Goal: Transaction & Acquisition: Book appointment/travel/reservation

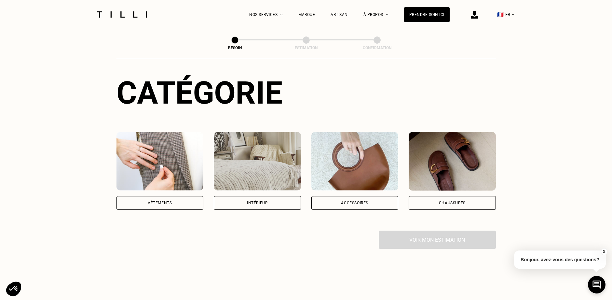
scroll to position [130, 0]
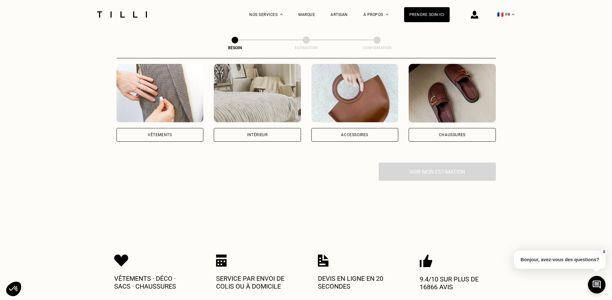
click at [152, 133] on div "Vêtements" at bounding box center [160, 135] width 24 height 4
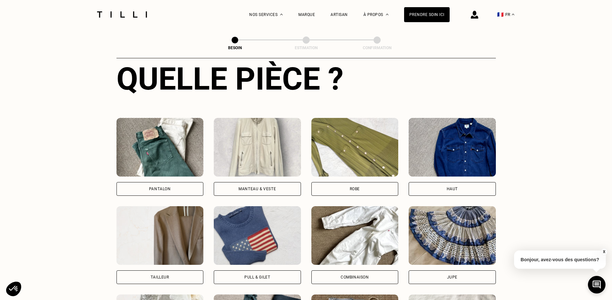
scroll to position [311, 0]
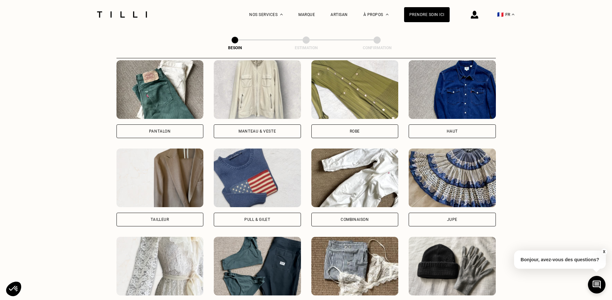
click at [127, 124] on div "Pantalon" at bounding box center [160, 131] width 87 height 14
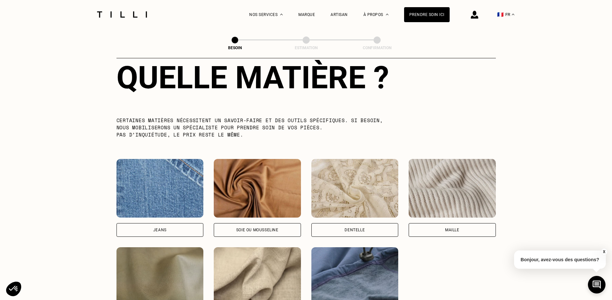
scroll to position [665, 0]
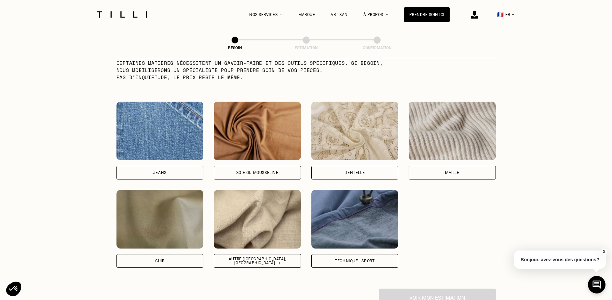
click at [257, 257] on div "Autre ([GEOGRAPHIC_DATA], [GEOGRAPHIC_DATA]...)" at bounding box center [257, 261] width 76 height 8
select select "FR"
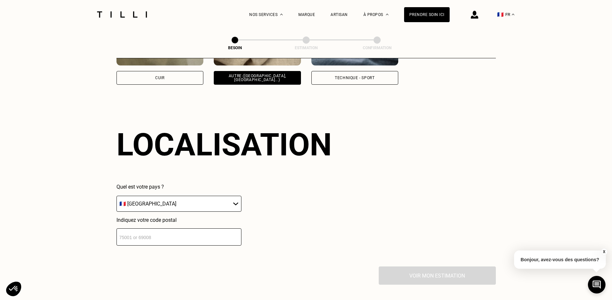
scroll to position [876, 0]
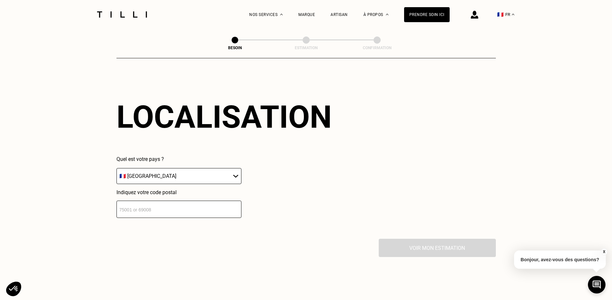
click at [136, 206] on input "number" at bounding box center [179, 209] width 125 height 17
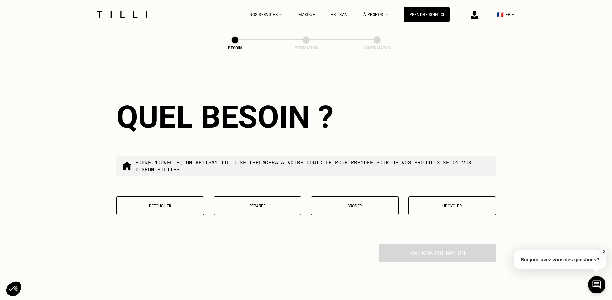
scroll to position [1037, 0]
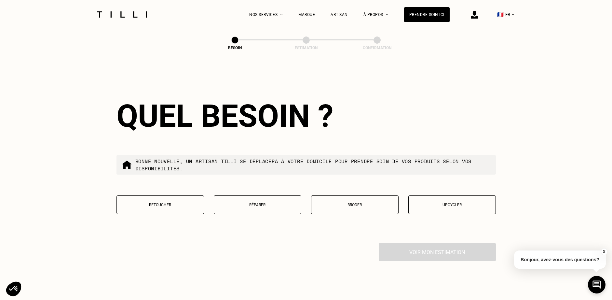
type input "33270"
click at [154, 203] on p "Retoucher" at bounding box center [160, 205] width 80 height 5
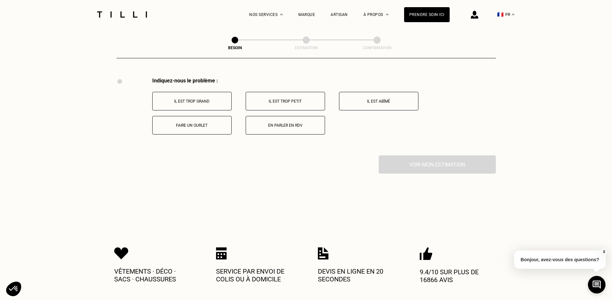
scroll to position [1204, 0]
click at [187, 121] on p "Faire un ourlet" at bounding box center [192, 123] width 72 height 5
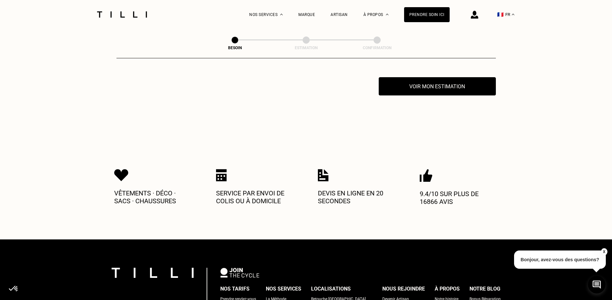
scroll to position [1282, 0]
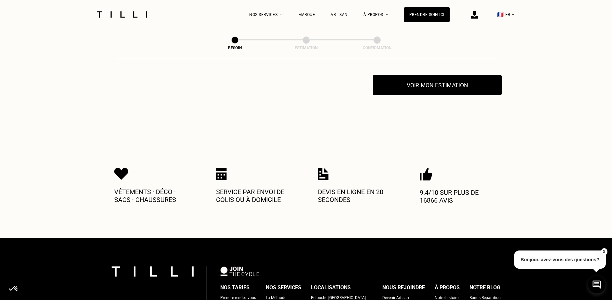
click at [454, 79] on button "Voir mon estimation" at bounding box center [437, 85] width 129 height 20
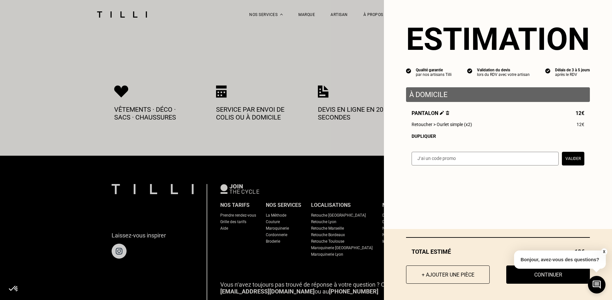
scroll to position [1380, 0]
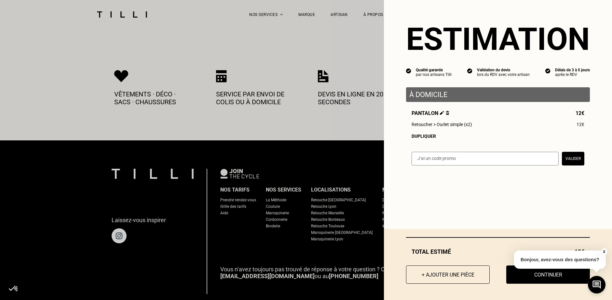
click at [603, 251] on button "X" at bounding box center [604, 251] width 7 height 7
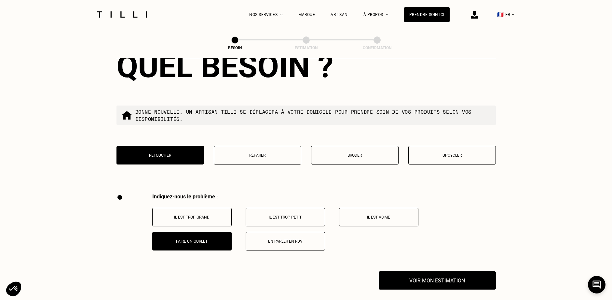
scroll to position [1185, 0]
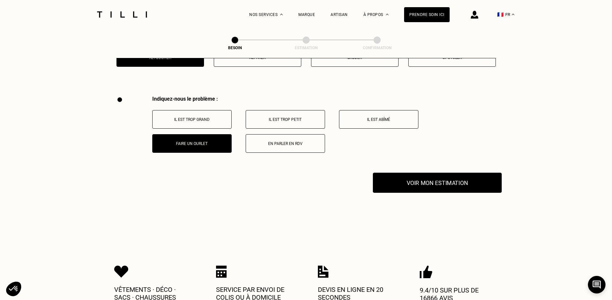
click at [431, 178] on button "Voir mon estimation" at bounding box center [437, 183] width 129 height 20
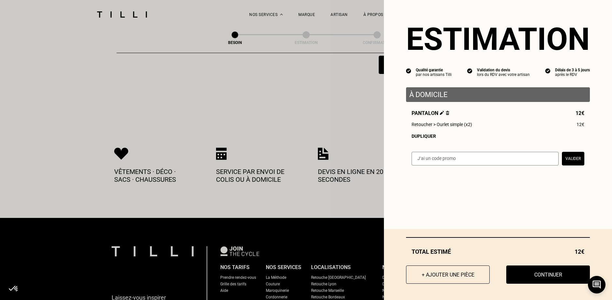
scroll to position [1315, 0]
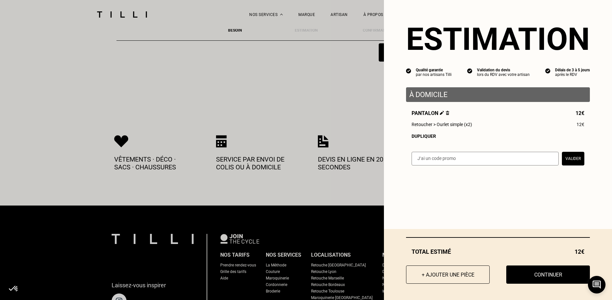
click at [453, 274] on button "+ Ajouter une pièce" at bounding box center [448, 274] width 84 height 18
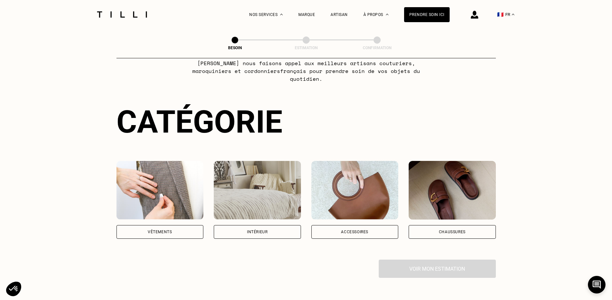
scroll to position [65, 0]
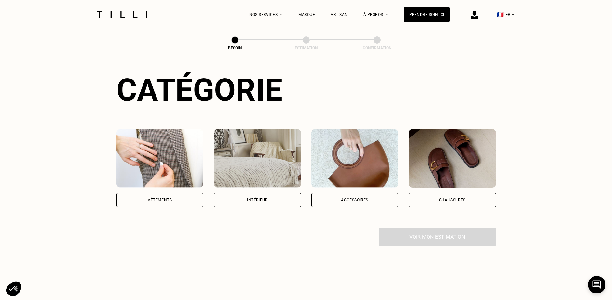
click at [152, 198] on div "Vêtements" at bounding box center [160, 200] width 24 height 4
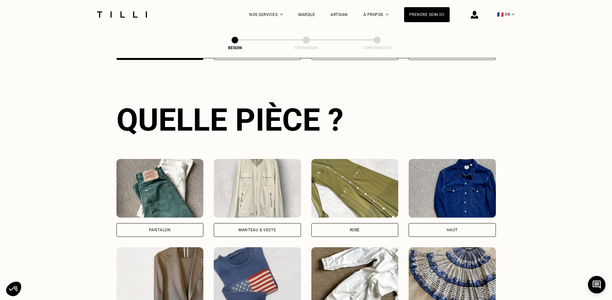
scroll to position [213, 0]
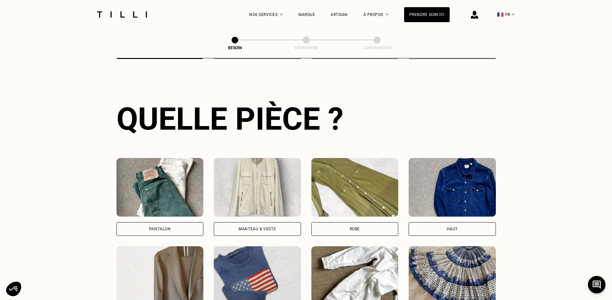
click at [158, 227] on div "Pantalon" at bounding box center [160, 229] width 22 height 4
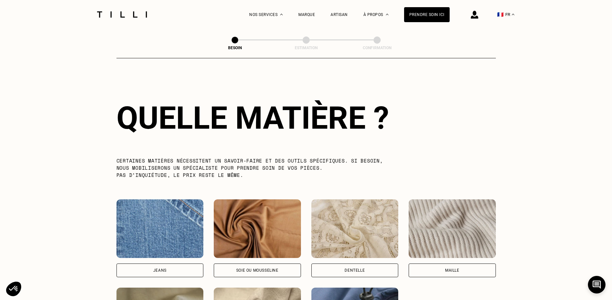
scroll to position [697, 0]
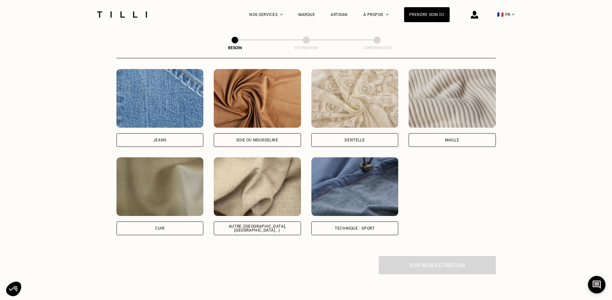
click at [244, 224] on div "Autre ([GEOGRAPHIC_DATA], [GEOGRAPHIC_DATA]...)" at bounding box center [257, 228] width 76 height 8
select select "FR"
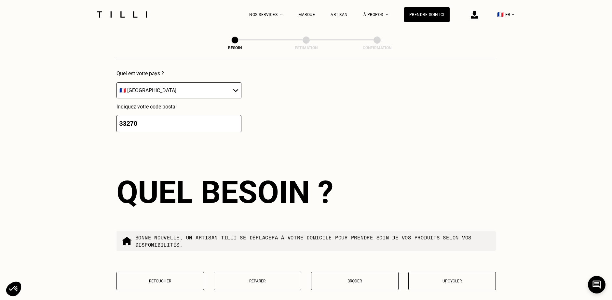
scroll to position [1038, 0]
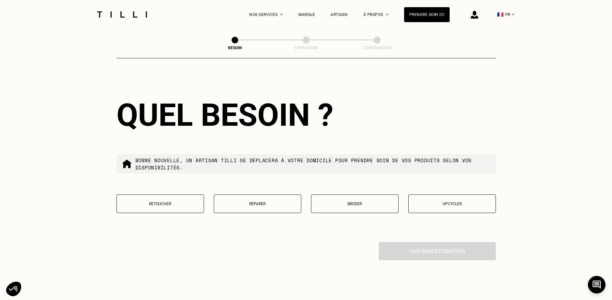
click at [240, 202] on p "Réparer" at bounding box center [258, 204] width 80 height 5
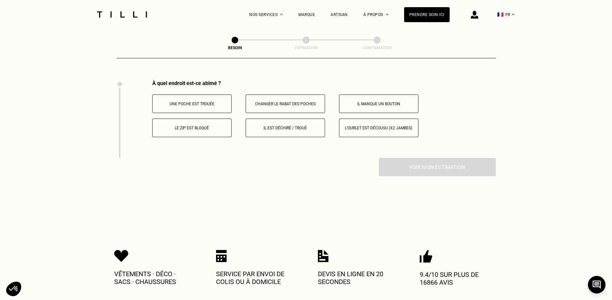
scroll to position [1204, 0]
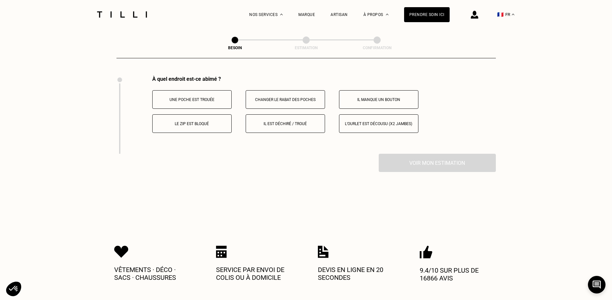
click at [277, 122] on p "Il est déchiré / troué" at bounding box center [285, 123] width 72 height 5
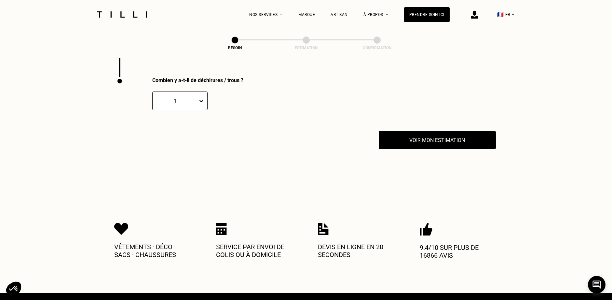
scroll to position [1282, 0]
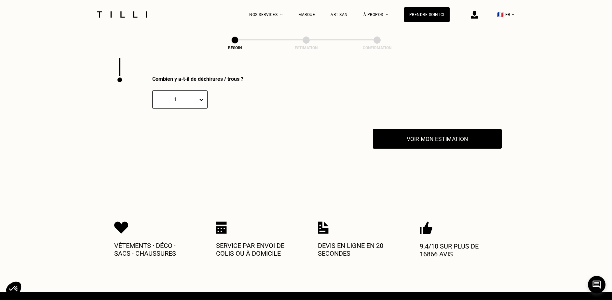
click at [435, 136] on button "Voir mon estimation" at bounding box center [437, 139] width 129 height 20
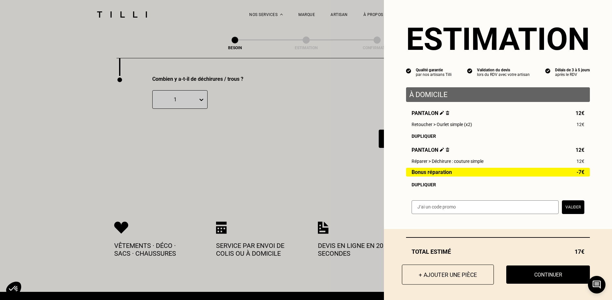
click at [427, 274] on button "+ Ajouter une pièce" at bounding box center [448, 274] width 92 height 20
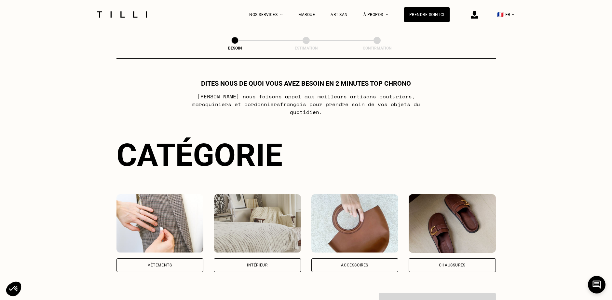
click at [162, 263] on div "Vêtements" at bounding box center [160, 265] width 24 height 4
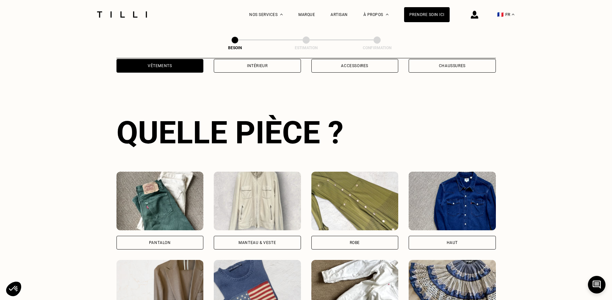
scroll to position [213, 0]
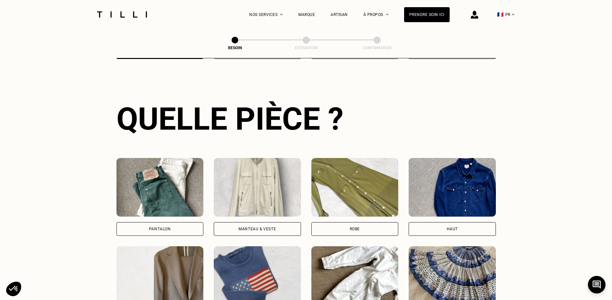
click at [164, 227] on div "Pantalon" at bounding box center [160, 229] width 22 height 4
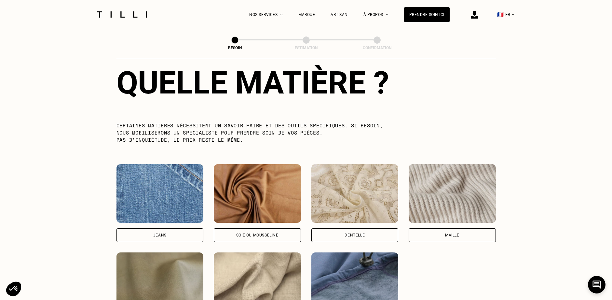
scroll to position [665, 0]
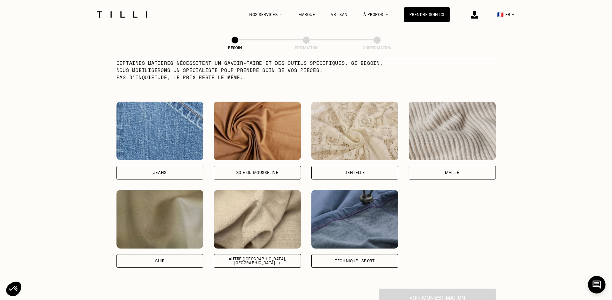
click at [171, 166] on div "Jeans" at bounding box center [160, 173] width 87 height 14
select select "FR"
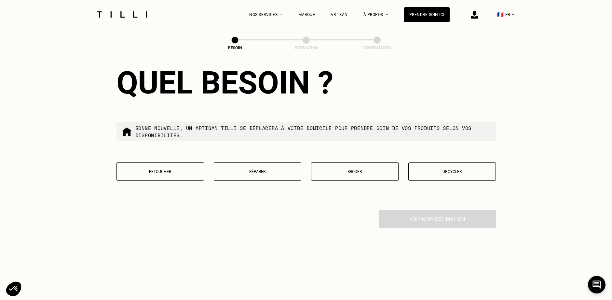
scroll to position [1071, 0]
click at [275, 163] on button "Réparer" at bounding box center [258, 171] width 88 height 19
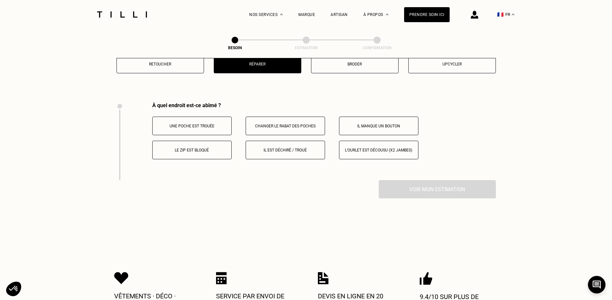
scroll to position [1204, 0]
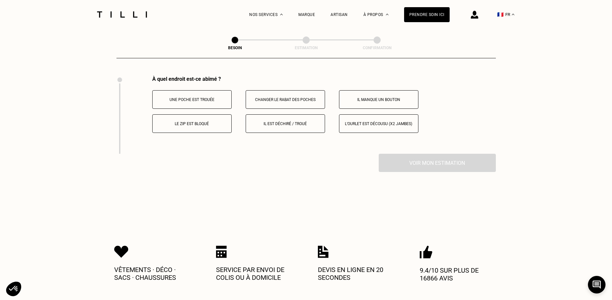
click at [376, 97] on p "Il manque un bouton" at bounding box center [379, 99] width 72 height 5
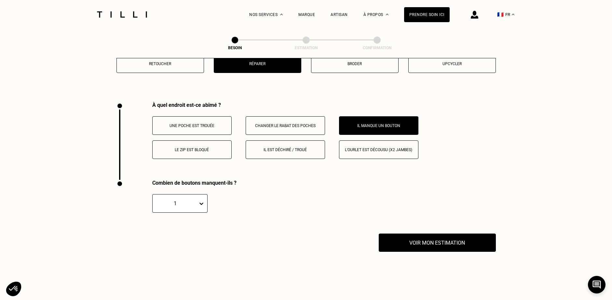
scroll to position [1217, 0]
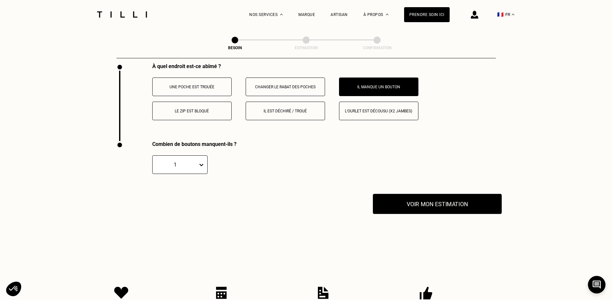
click at [427, 200] on button "Voir mon estimation" at bounding box center [437, 204] width 129 height 20
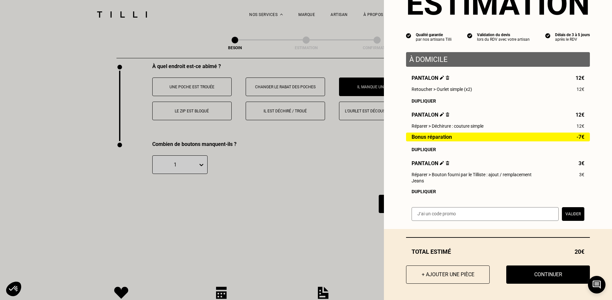
scroll to position [39, 0]
click at [541, 277] on button "Continuer" at bounding box center [548, 274] width 92 height 20
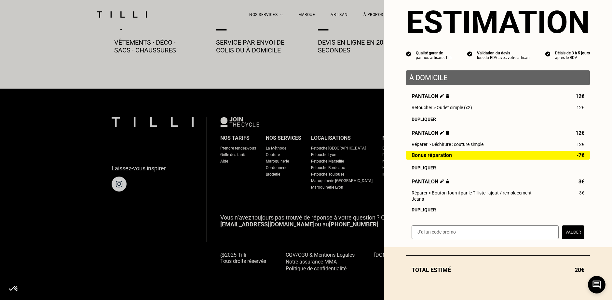
scroll to position [360, 0]
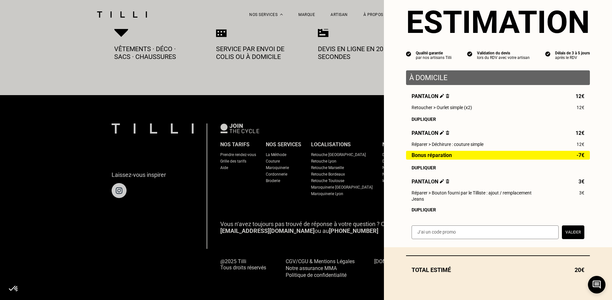
scroll to position [21, 0]
select select "FR"
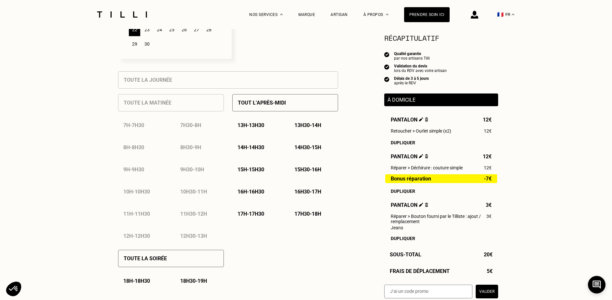
scroll to position [358, 0]
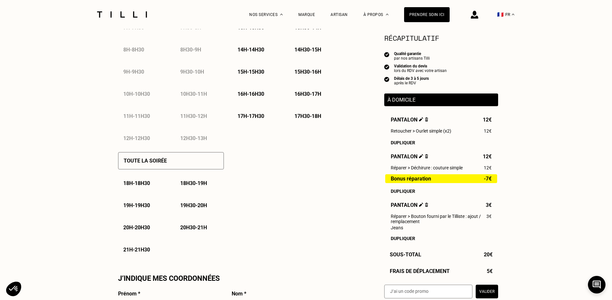
click at [252, 117] on p "17h - 17h30" at bounding box center [251, 116] width 27 height 6
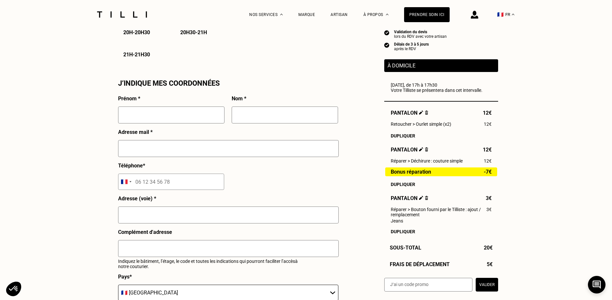
scroll to position [554, 0]
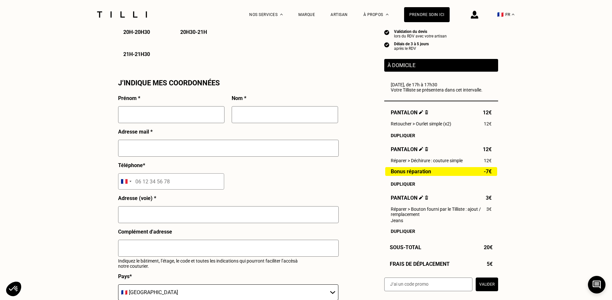
click at [129, 118] on input "text" at bounding box center [171, 114] width 106 height 17
type input "[PERSON_NAME]"
click at [252, 115] on input "text" at bounding box center [285, 114] width 106 height 17
type input "Nardon"
click at [127, 149] on input "text" at bounding box center [228, 148] width 221 height 17
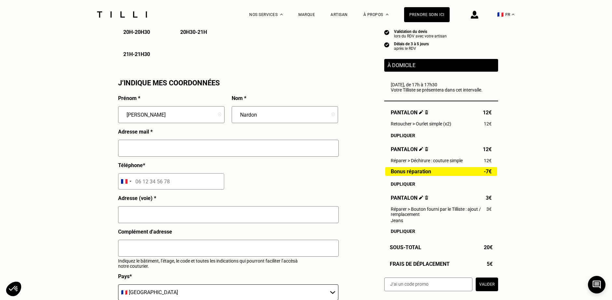
type input "[EMAIL_ADDRESS][DOMAIN_NAME]"
type input "[STREET_ADDRESS]"
type input "[GEOGRAPHIC_DATA]"
drag, startPoint x: 183, startPoint y: 185, endPoint x: 134, endPoint y: 187, distance: 48.9
click at [134, 187] on input "tel" at bounding box center [171, 181] width 106 height 16
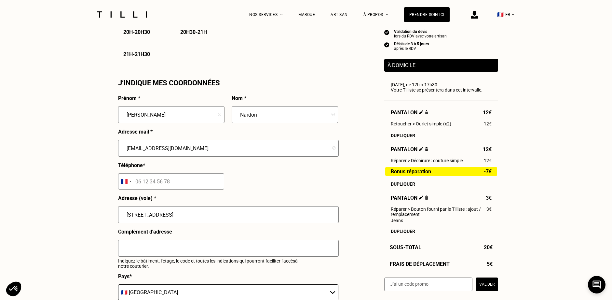
click at [140, 183] on input "tel" at bounding box center [171, 181] width 106 height 16
drag, startPoint x: 191, startPoint y: 150, endPoint x: 108, endPoint y: 150, distance: 83.0
click at [108, 150] on div "Besoin Estimation Confirmation Estimation Récapitulatif Qualité garantie par no…" at bounding box center [306, 2] width 612 height 1055
type input "[EMAIL_ADDRESS][DOMAIN_NAME]"
click at [171, 186] on input "tel" at bounding box center [171, 181] width 106 height 16
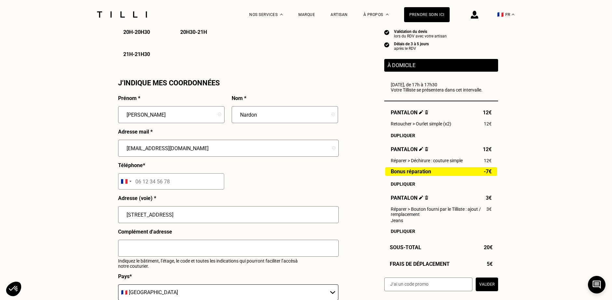
click at [187, 185] on input "tel" at bounding box center [171, 181] width 106 height 16
drag, startPoint x: 135, startPoint y: 183, endPoint x: 183, endPoint y: 182, distance: 47.9
click at [183, 182] on input "tel" at bounding box center [171, 181] width 106 height 16
drag, startPoint x: 183, startPoint y: 218, endPoint x: 61, endPoint y: 214, distance: 122.8
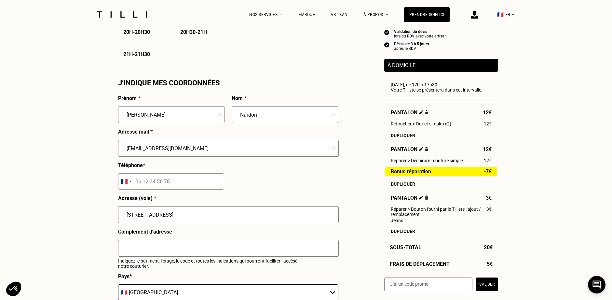
click at [61, 214] on div "Besoin Estimation Confirmation Estimation Récapitulatif Qualité garantie par no…" at bounding box center [306, 2] width 612 height 1055
drag, startPoint x: 174, startPoint y: 181, endPoint x: 98, endPoint y: 178, distance: 75.9
click at [99, 178] on div "Besoin Estimation Confirmation Estimation Récapitulatif Qualité garantie par no…" at bounding box center [306, 2] width 612 height 1055
click at [129, 184] on div "Selected country" at bounding box center [126, 182] width 15 height 16
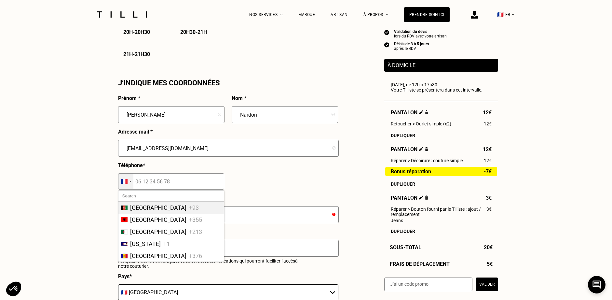
click at [129, 184] on div "Selected country" at bounding box center [126, 182] width 15 height 16
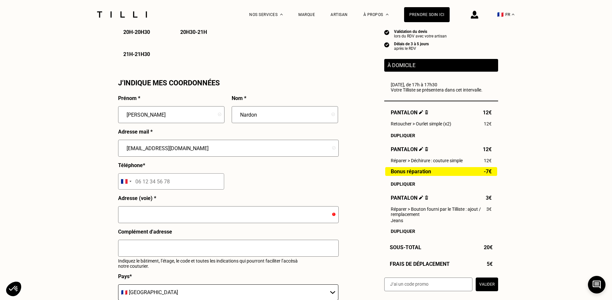
click at [140, 152] on input "[EMAIL_ADDRESS][DOMAIN_NAME]" at bounding box center [228, 148] width 221 height 17
drag, startPoint x: 196, startPoint y: 151, endPoint x: 88, endPoint y: 147, distance: 108.5
click at [88, 147] on div "Besoin Estimation Confirmation Estimation Récapitulatif Qualité garantie par no…" at bounding box center [306, 2] width 612 height 1055
click at [258, 176] on div "Prénom * [PERSON_NAME] * Nardon Adresse mail * Téléphone * [GEOGRAPHIC_DATA] +9…" at bounding box center [228, 231] width 220 height 272
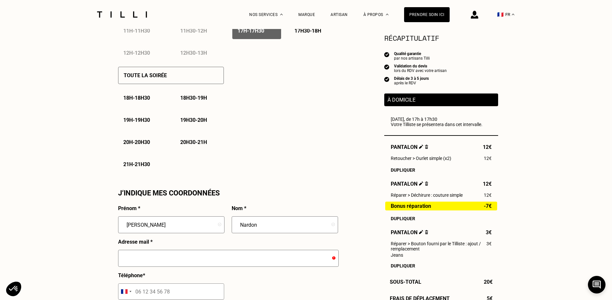
scroll to position [423, 0]
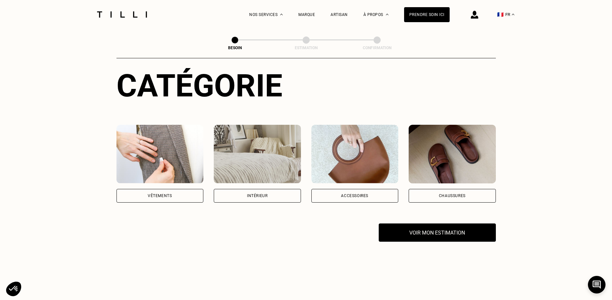
scroll to position [67, 0]
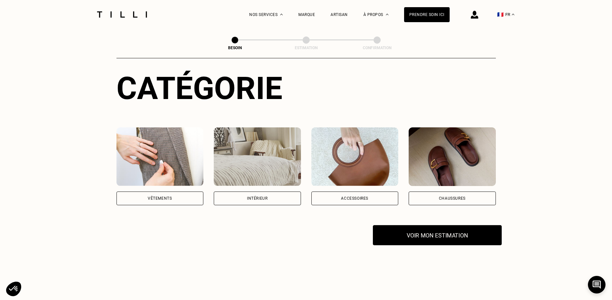
click at [409, 229] on button "Voir mon estimation" at bounding box center [437, 235] width 129 height 20
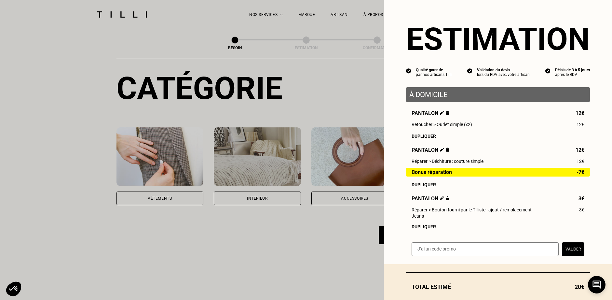
scroll to position [39, 0]
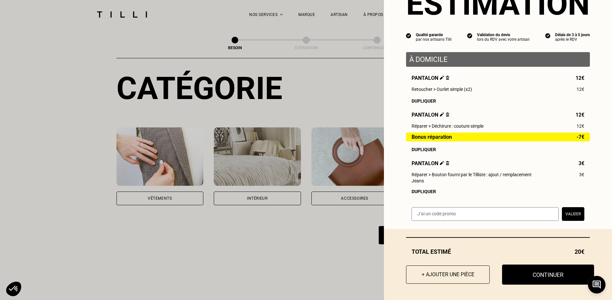
click at [538, 274] on button "Continuer" at bounding box center [548, 274] width 92 height 20
select select "FR"
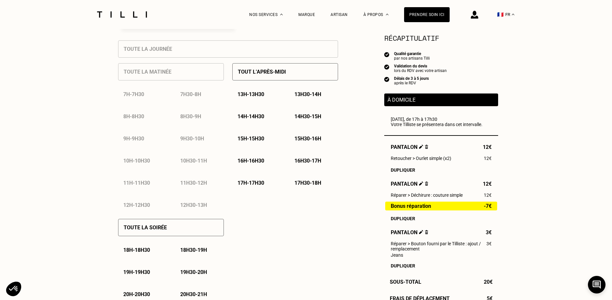
scroll to position [293, 0]
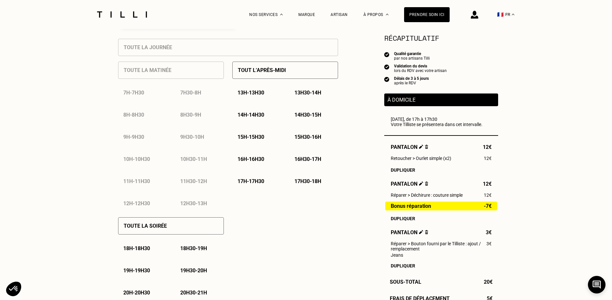
click at [260, 180] on p "17h - 17h30" at bounding box center [251, 181] width 27 height 6
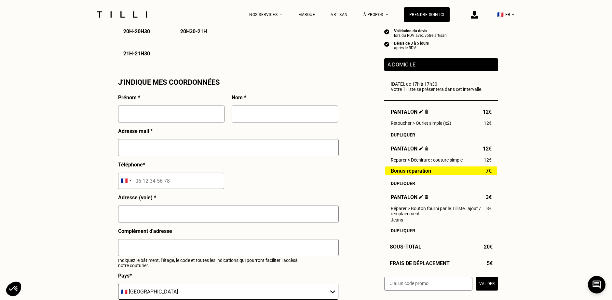
scroll to position [586, 0]
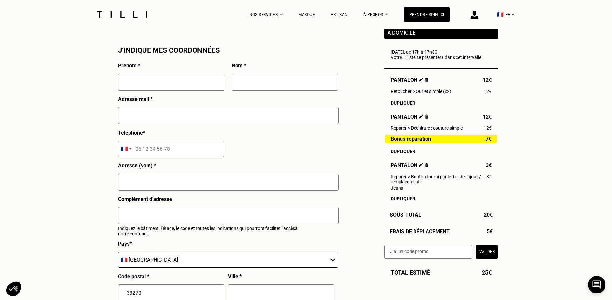
click at [170, 157] on input "tel" at bounding box center [171, 149] width 106 height 16
click at [170, 150] on input "tel" at bounding box center [171, 149] width 106 height 16
click at [174, 149] on input "tel" at bounding box center [171, 149] width 106 height 16
click at [175, 149] on input "tel" at bounding box center [171, 149] width 106 height 16
click at [131, 82] on input "text" at bounding box center [171, 82] width 106 height 17
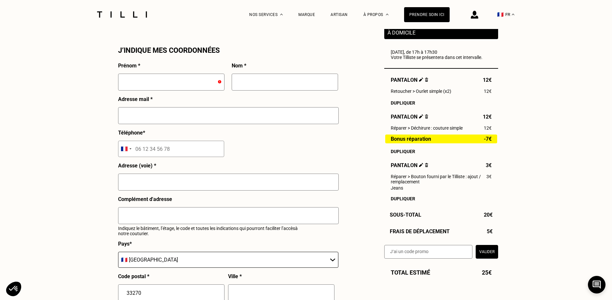
click at [147, 85] on input "text" at bounding box center [171, 82] width 106 height 17
type input "[PERSON_NAME]"
click at [258, 73] on div "Nom *" at bounding box center [285, 80] width 106 height 34
click at [259, 79] on input "text" at bounding box center [285, 82] width 106 height 17
type input "Nardon"
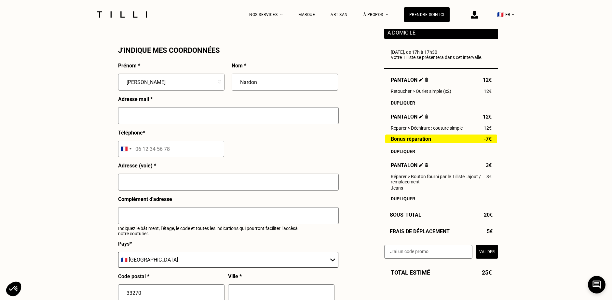
click at [142, 116] on input "text" at bounding box center [228, 115] width 221 height 17
type input "[EMAIL_ADDRESS][DOMAIN_NAME]"
type input "[GEOGRAPHIC_DATA]"
type input "[STREET_ADDRESS]"
type input "Floirac"
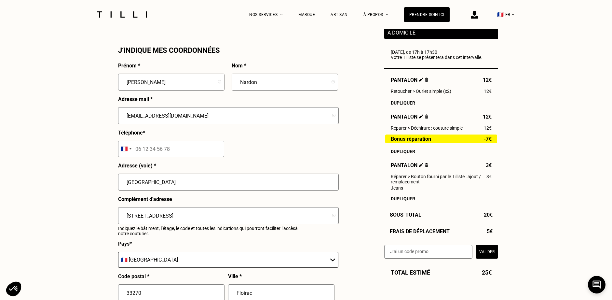
click at [177, 154] on input "tel" at bounding box center [171, 149] width 106 height 16
type input "06 84 10 02 78"
drag, startPoint x: 216, startPoint y: 186, endPoint x: 97, endPoint y: 183, distance: 119.5
drag, startPoint x: 113, startPoint y: 214, endPoint x: 79, endPoint y: 214, distance: 33.2
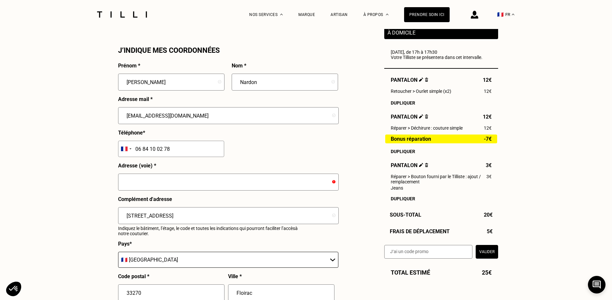
click at [143, 187] on input "text" at bounding box center [228, 182] width 221 height 17
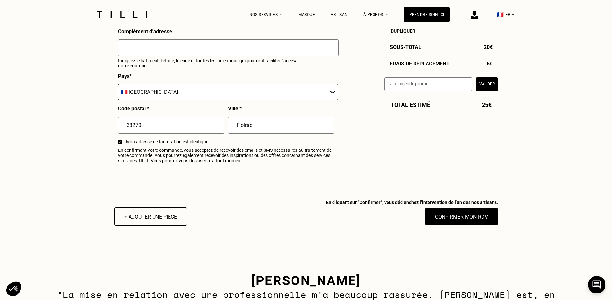
scroll to position [814, 0]
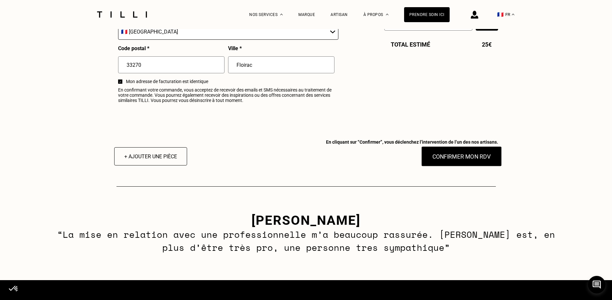
type input "[STREET_ADDRESS]"
click at [459, 158] on button "Confirmer mon RDV" at bounding box center [461, 156] width 81 height 20
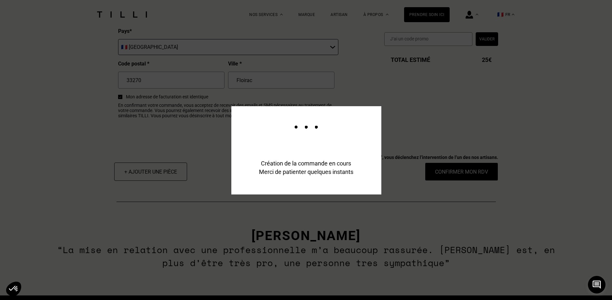
scroll to position [830, 0]
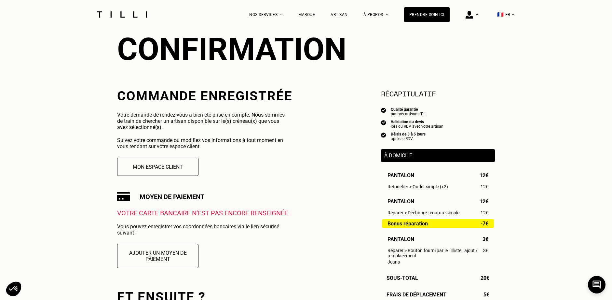
scroll to position [65, 0]
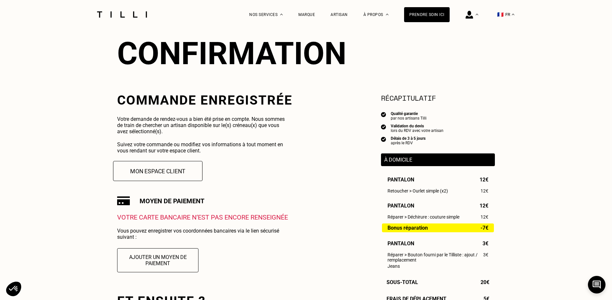
click at [138, 171] on button "Mon espace client" at bounding box center [158, 171] width 90 height 20
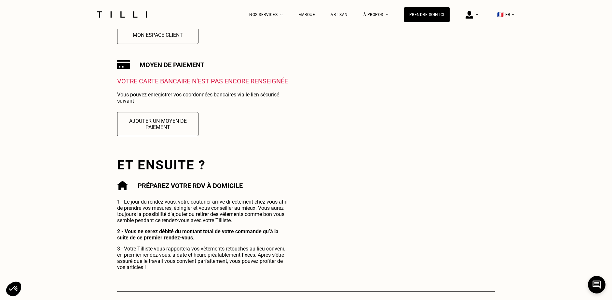
scroll to position [130, 0]
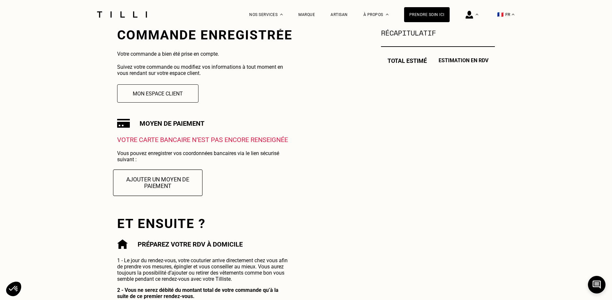
click at [166, 184] on button "Ajouter un moyen de paiement" at bounding box center [158, 182] width 90 height 26
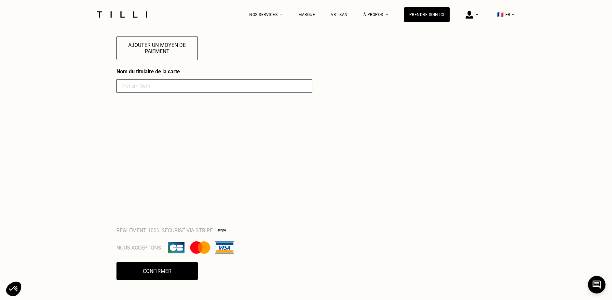
scroll to position [260, 0]
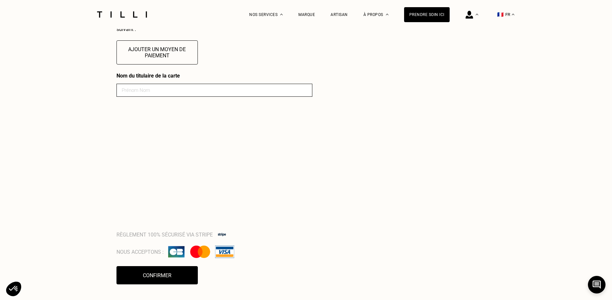
click at [125, 92] on input at bounding box center [215, 90] width 196 height 13
type input "Nardon"
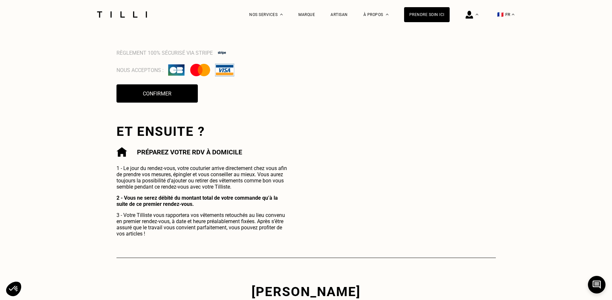
scroll to position [554, 0]
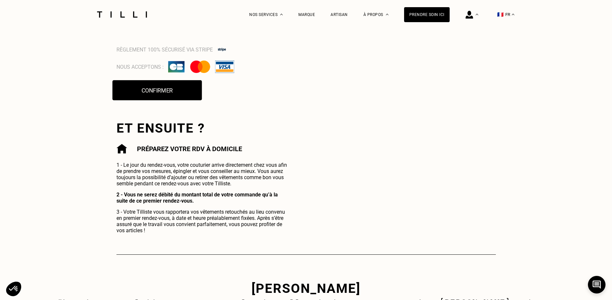
click at [159, 93] on button "Confirmer" at bounding box center [157, 90] width 90 height 20
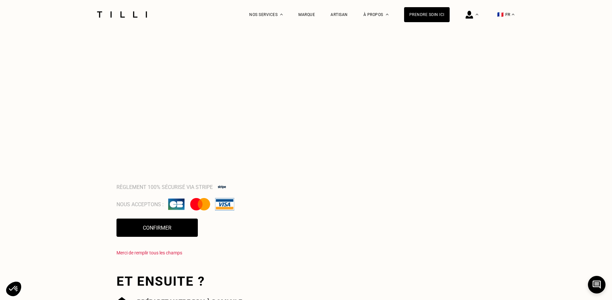
scroll to position [456, 0]
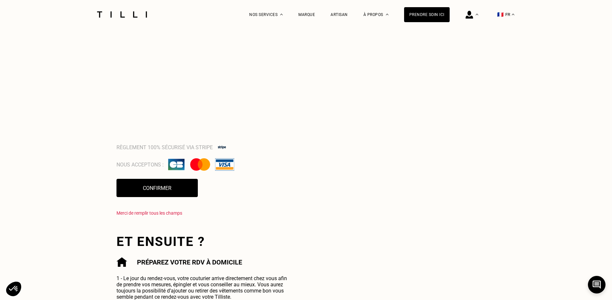
click at [283, 161] on div "Nous acceptons :" at bounding box center [215, 164] width 196 height 12
click at [95, 138] on div "La Méthode Retoucherie Maroquinerie Broderie Cordonnerie Nos prix Nos services …" at bounding box center [306, 108] width 612 height 1129
click at [140, 191] on button "Confirmer" at bounding box center [157, 188] width 90 height 20
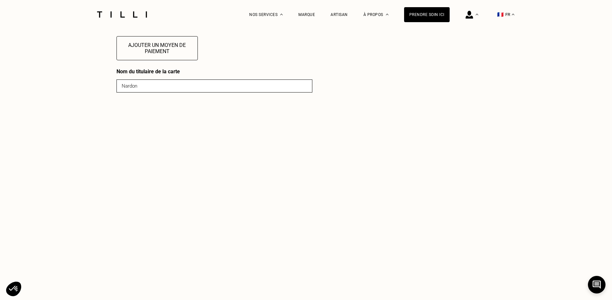
scroll to position [195, 0]
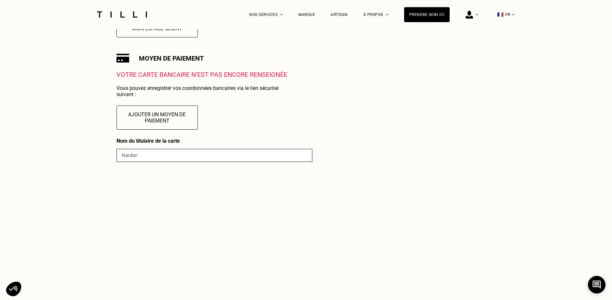
click at [148, 158] on input "Nardon" at bounding box center [215, 155] width 196 height 13
click at [139, 160] on input "Nardon" at bounding box center [215, 155] width 196 height 13
click at [113, 177] on div "Besoin Estimation Confirmation Confirmation Commande enregistrée Votre commande…" at bounding box center [306, 231] width 399 height 795
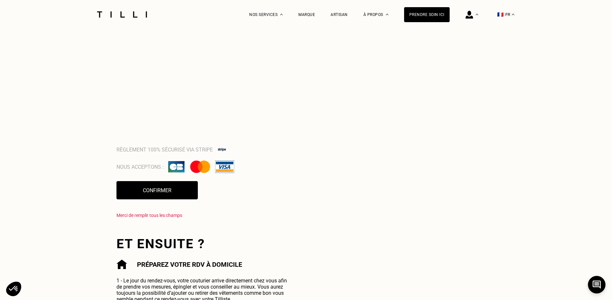
scroll to position [456, 0]
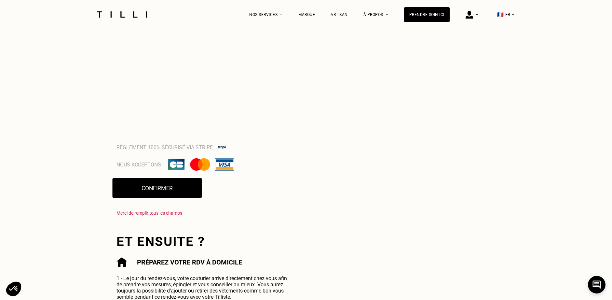
click at [156, 190] on button "Confirmer" at bounding box center [157, 188] width 90 height 20
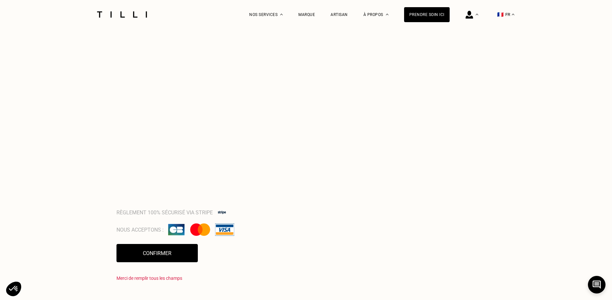
scroll to position [488, 0]
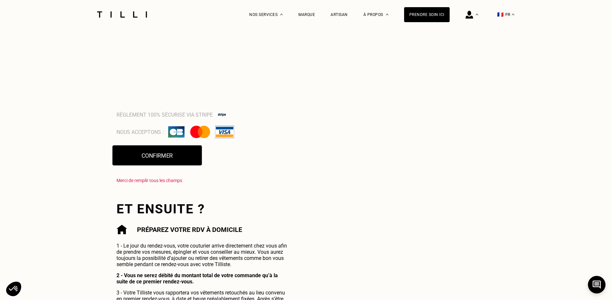
click at [136, 161] on button "Confirmer" at bounding box center [157, 155] width 90 height 20
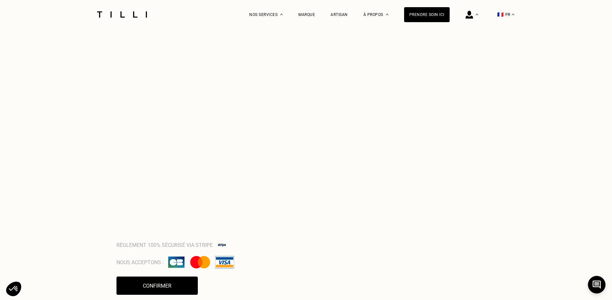
scroll to position [228, 0]
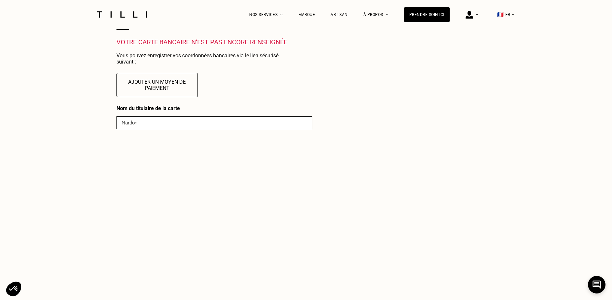
click at [143, 122] on input "Nardon" at bounding box center [215, 122] width 196 height 13
click at [148, 86] on button "Ajouter un moyen de paiement" at bounding box center [157, 85] width 90 height 26
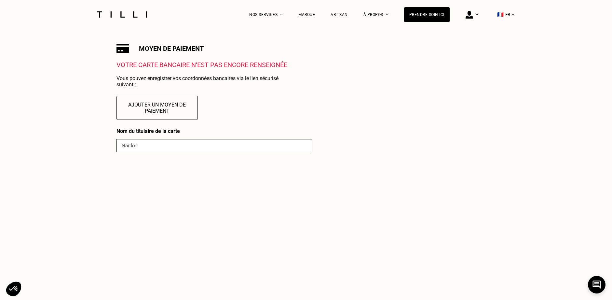
scroll to position [65, 0]
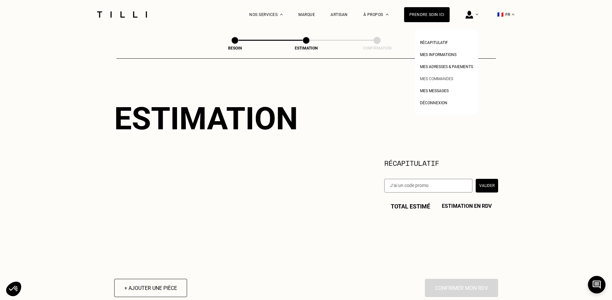
click at [439, 77] on span "Mes commandes" at bounding box center [436, 79] width 33 height 5
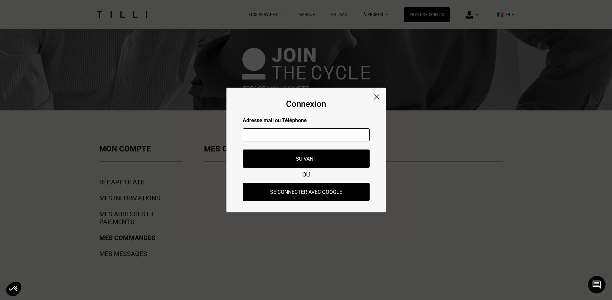
click at [272, 132] on input "text" at bounding box center [306, 134] width 127 height 13
type input "[EMAIL_ADDRESS][DOMAIN_NAME]"
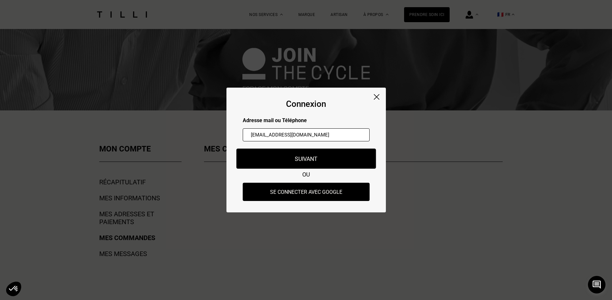
click at [270, 160] on button "Suivant" at bounding box center [306, 158] width 140 height 20
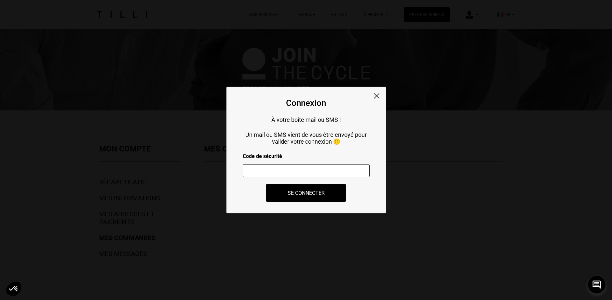
click at [257, 172] on input "number" at bounding box center [306, 170] width 127 height 13
